Goal: Task Accomplishment & Management: Use online tool/utility

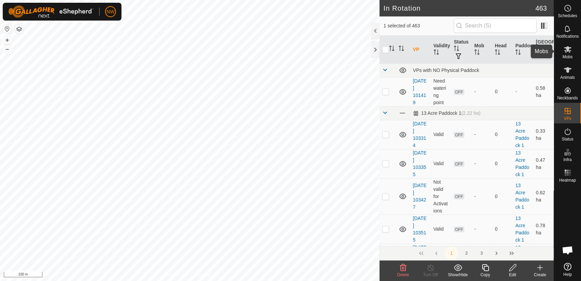
click at [567, 50] on icon at bounding box center [568, 49] width 8 height 7
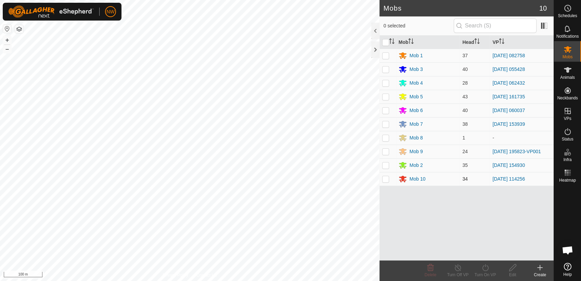
click at [388, 179] on p-checkbox at bounding box center [385, 178] width 7 height 5
checkbox input "true"
click at [486, 269] on icon at bounding box center [485, 267] width 9 height 8
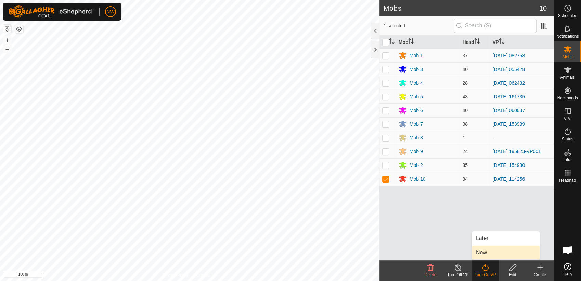
click at [485, 251] on link "Now" at bounding box center [506, 252] width 68 height 14
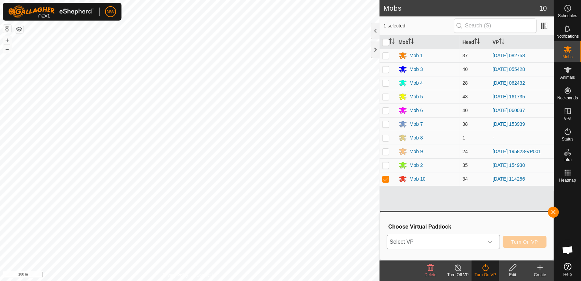
click at [492, 240] on icon "dropdown trigger" at bounding box center [490, 241] width 5 height 5
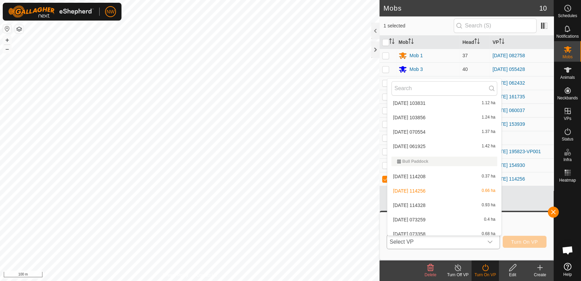
scroll to position [627, 0]
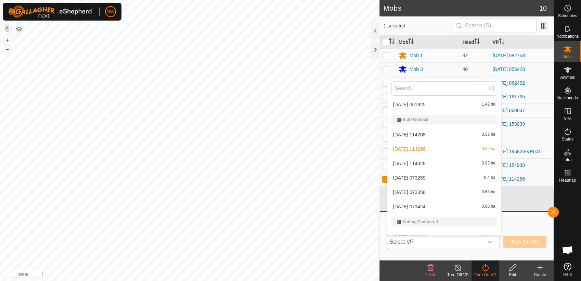
click at [418, 160] on li "[DATE] 114328 0.93 ha" at bounding box center [445, 163] width 114 height 14
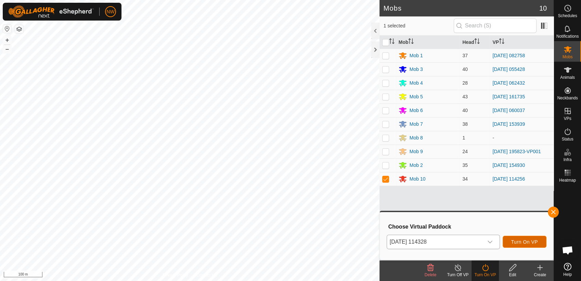
click at [517, 237] on button "Turn On VP" at bounding box center [525, 242] width 44 height 12
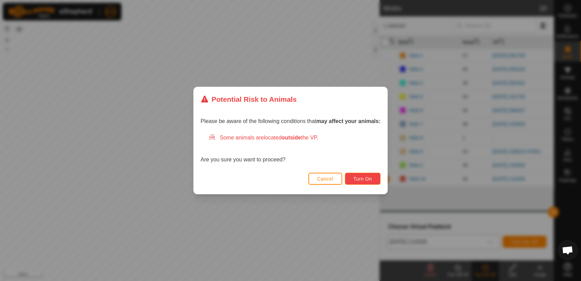
click at [353, 174] on button "Turn On" at bounding box center [363, 179] width 36 height 12
